Goal: Transaction & Acquisition: Purchase product/service

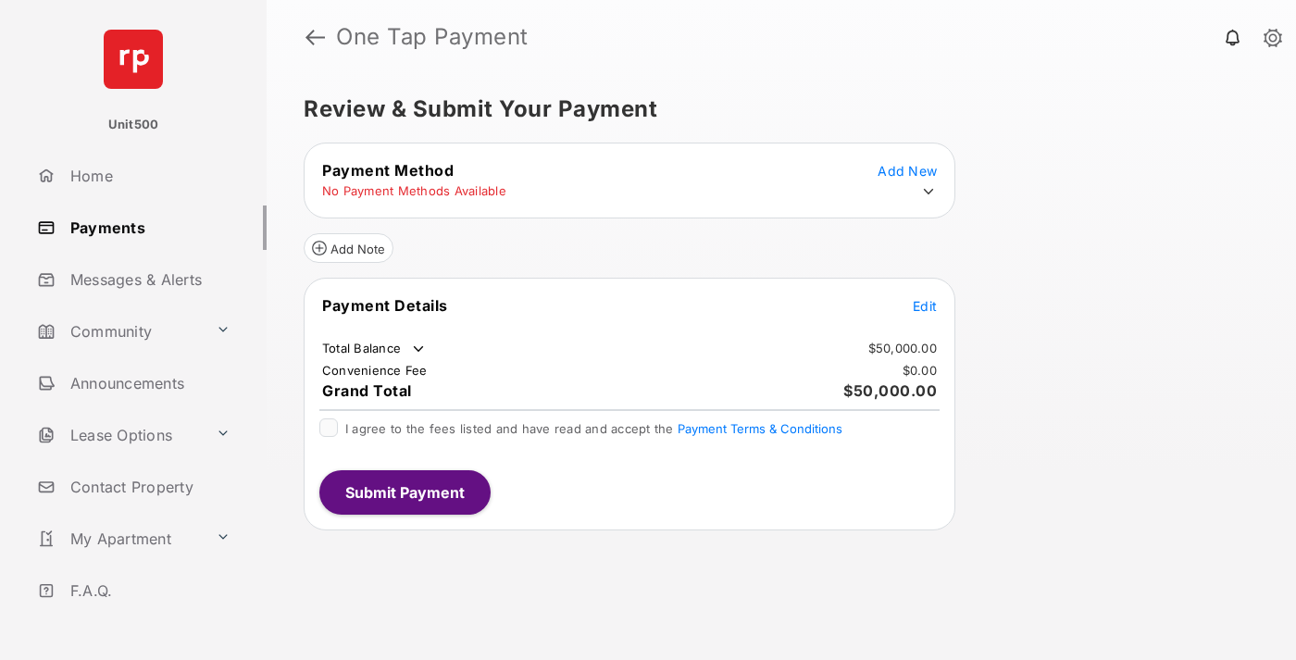
click at [925, 306] on span "Edit" at bounding box center [925, 306] width 24 height 16
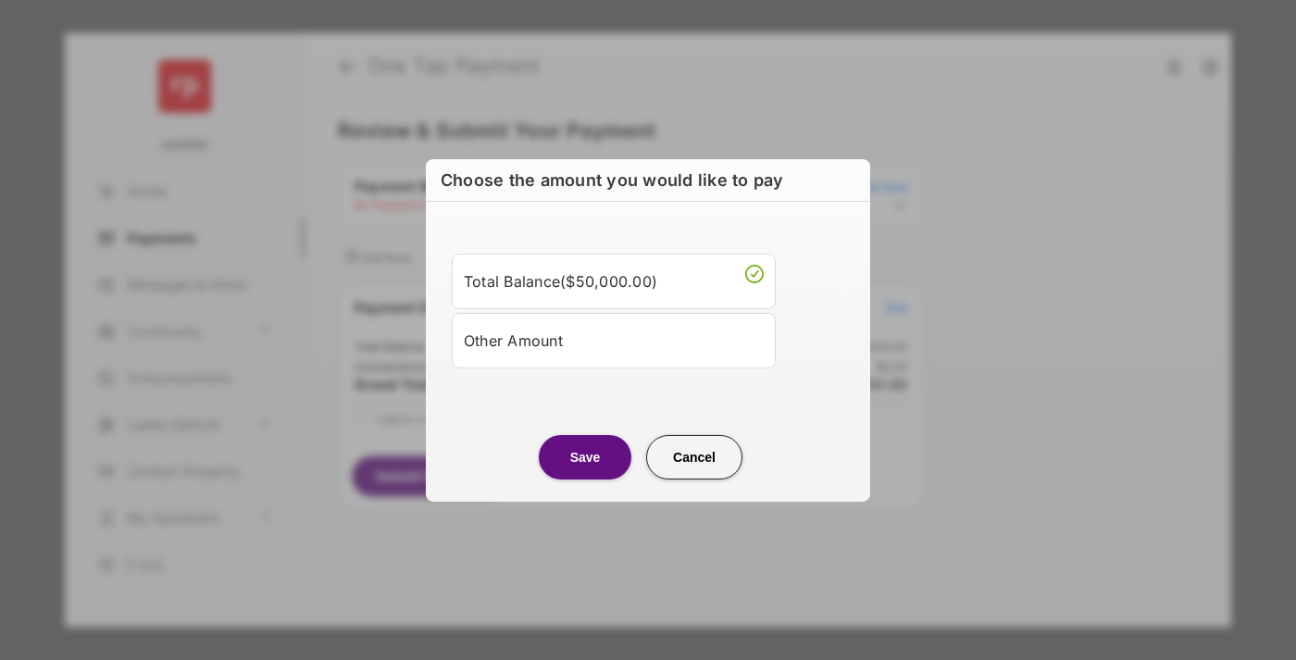
click at [614, 340] on div "Other Amount" at bounding box center [614, 339] width 300 height 31
type input "****"
click at [585, 479] on button "Save" at bounding box center [585, 456] width 93 height 44
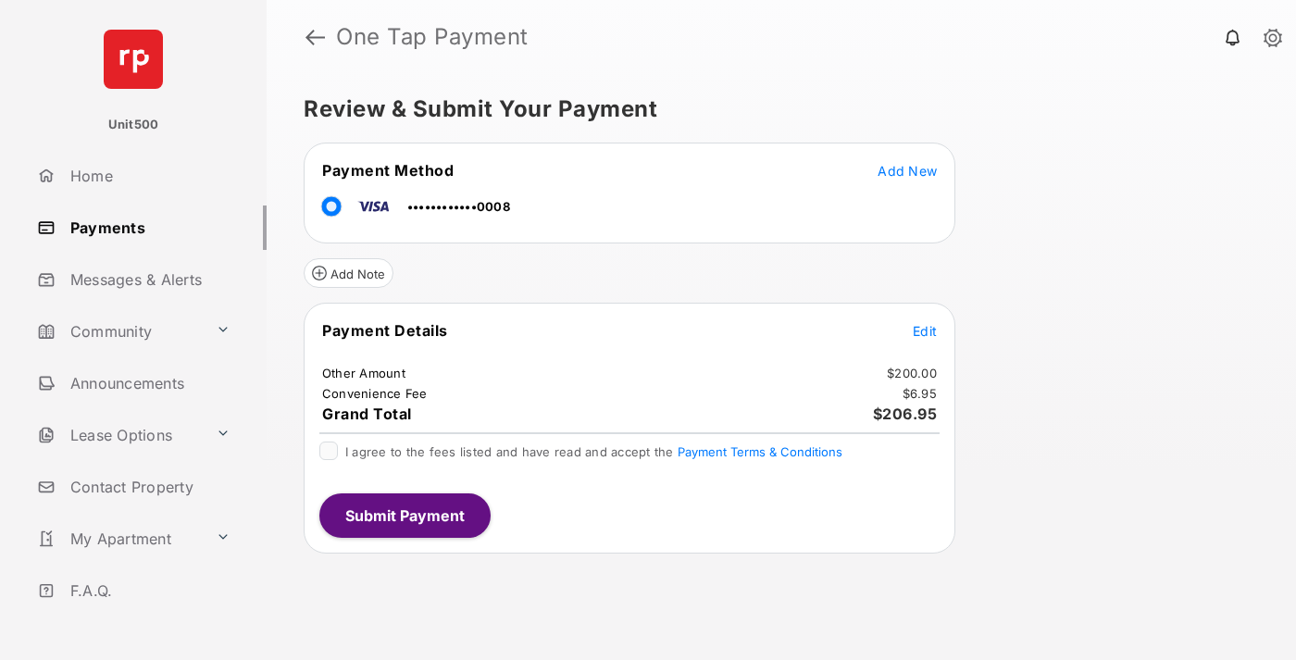
click at [925, 331] on span "Edit" at bounding box center [925, 331] width 24 height 16
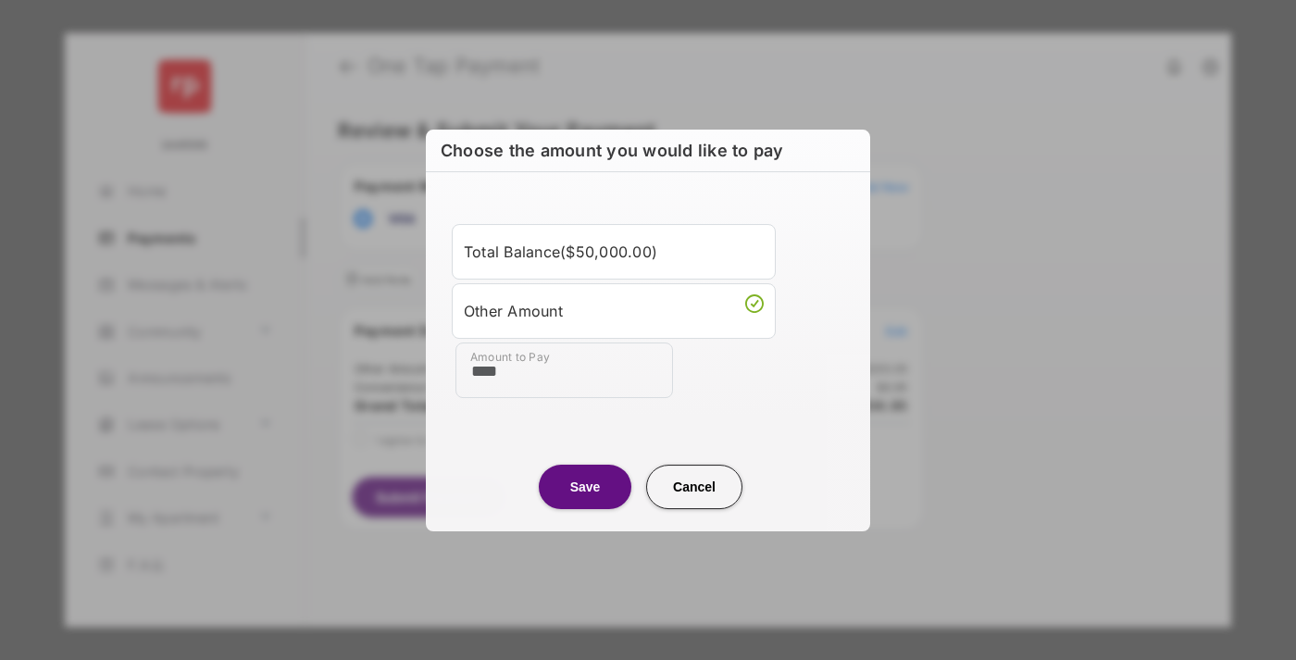
click at [585, 486] on button "Save" at bounding box center [585, 487] width 93 height 44
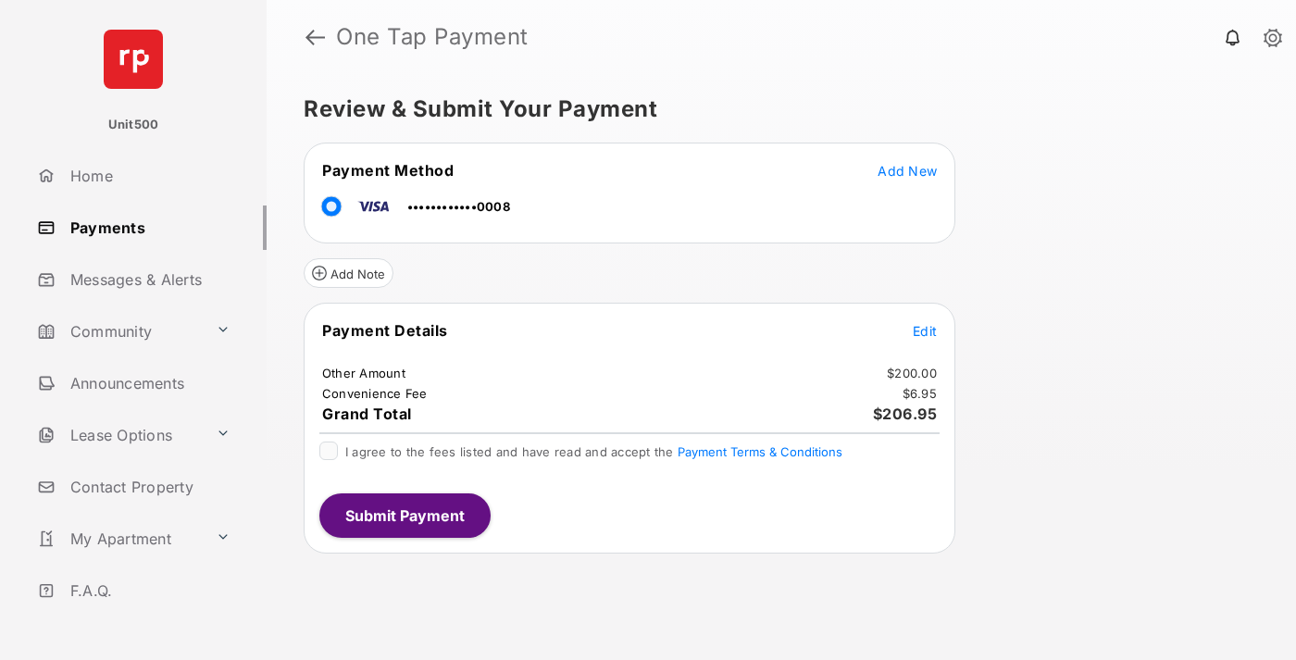
click at [404, 515] on button "Submit Payment" at bounding box center [404, 516] width 171 height 44
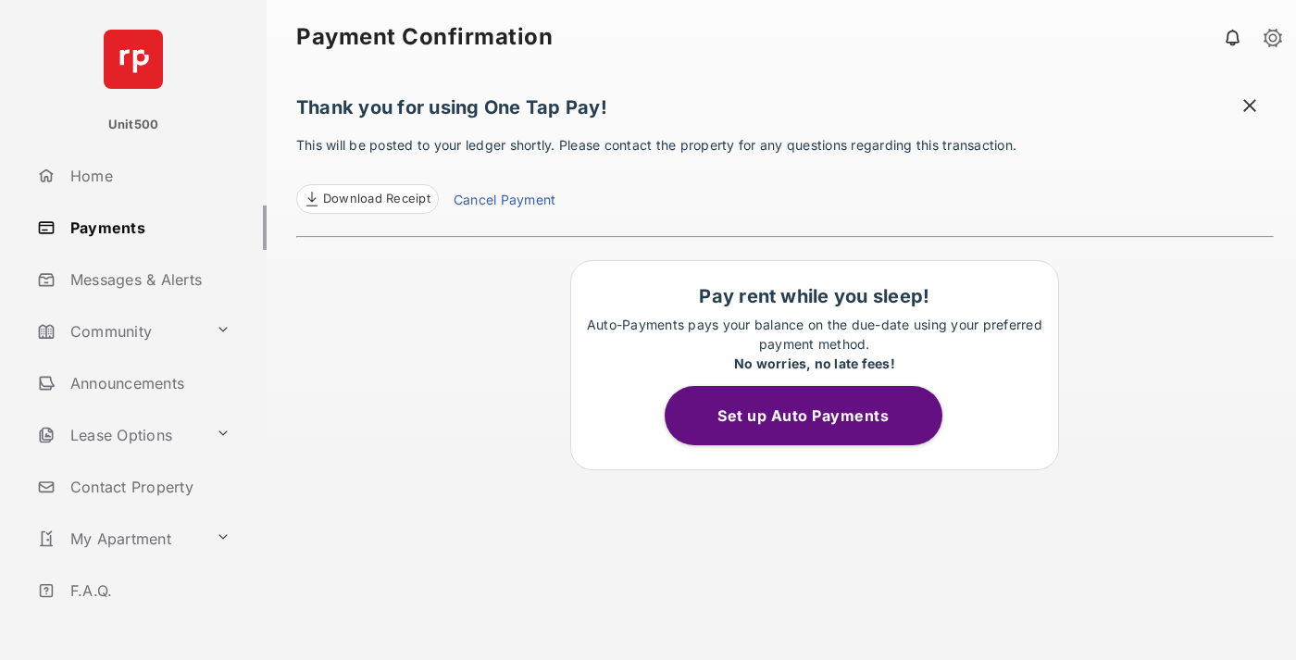
click at [1250, 107] on span at bounding box center [1250, 107] width 19 height 23
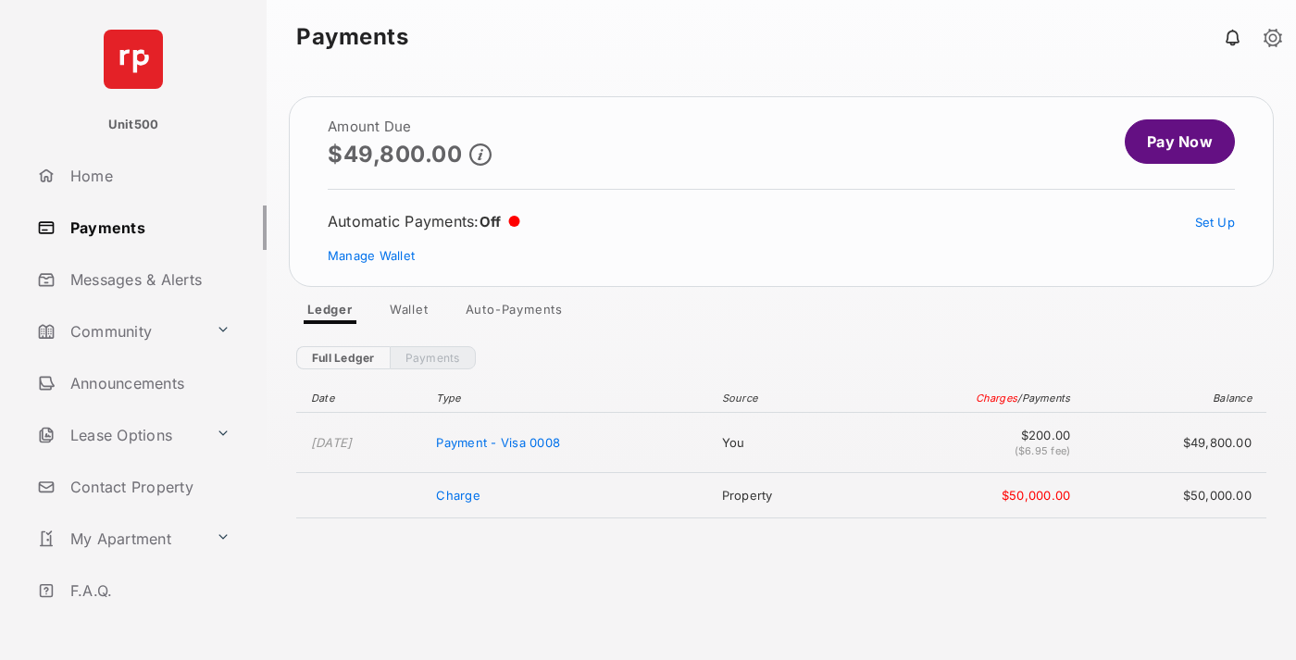
click at [371, 256] on link "Manage Wallet" at bounding box center [371, 255] width 87 height 15
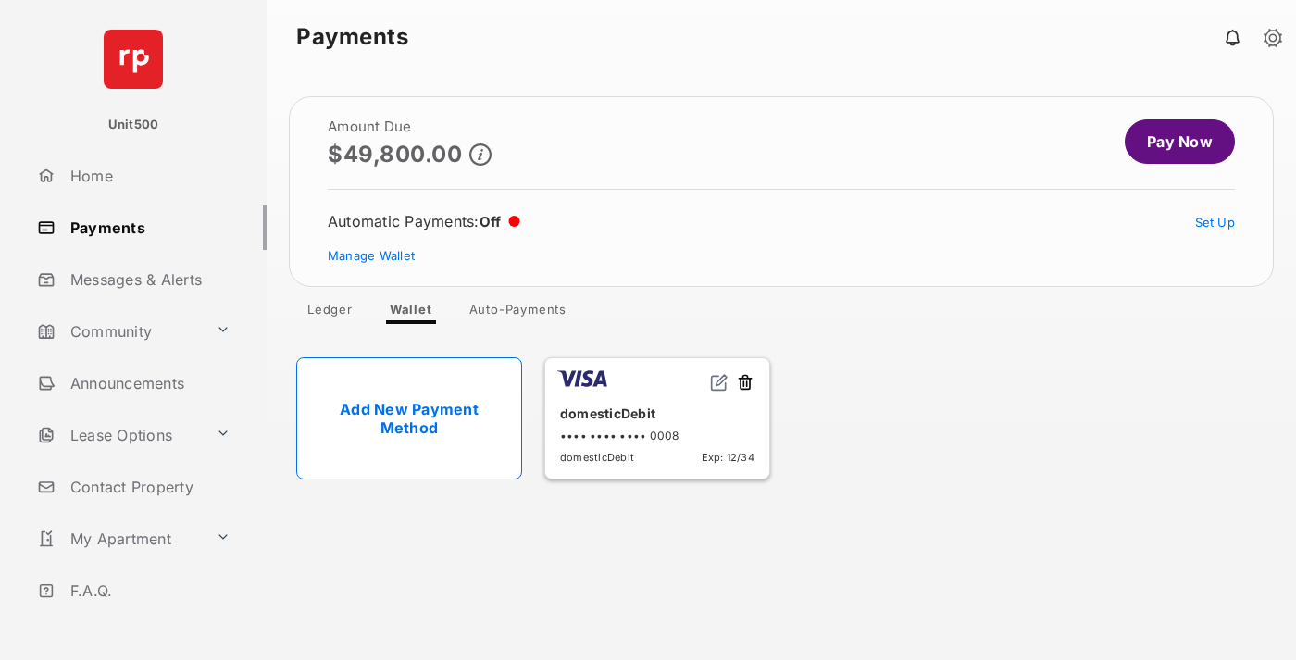
click at [745, 383] on button at bounding box center [745, 383] width 19 height 21
